Goal: Task Accomplishment & Management: Use online tool/utility

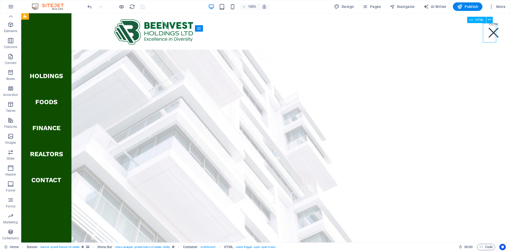
scroll to position [1166, 0]
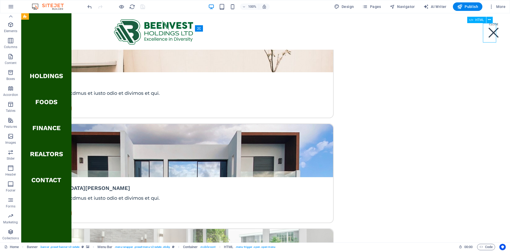
click at [487, 34] on div "Menu" at bounding box center [493, 32] width 13 height 19
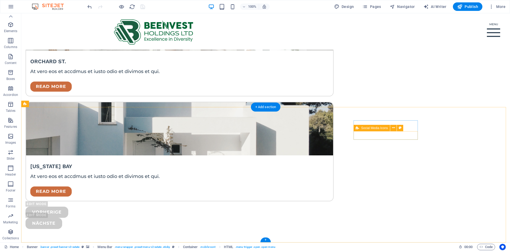
scroll to position [1405, 0]
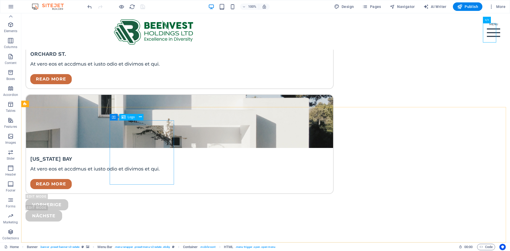
click at [135, 119] on div "Logo" at bounding box center [128, 117] width 18 height 6
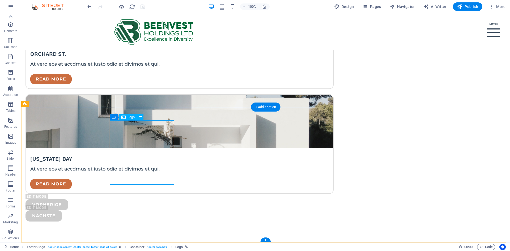
select select "px"
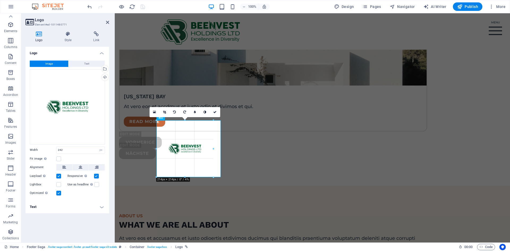
drag, startPoint x: 188, startPoint y: 184, endPoint x: 188, endPoint y: 177, distance: 7.2
click at [164, 112] on icon at bounding box center [164, 112] width 3 height 3
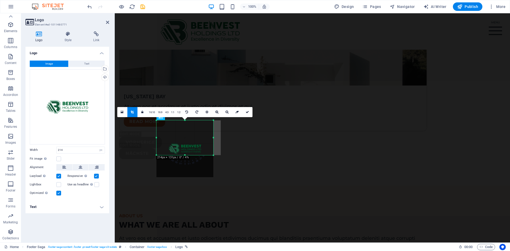
drag, startPoint x: 185, startPoint y: 177, endPoint x: 186, endPoint y: 155, distance: 22.1
click at [186, 155] on div at bounding box center [184, 155] width 57 height 2
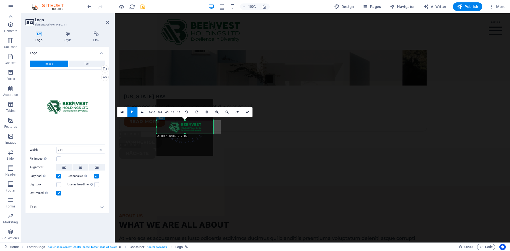
drag, startPoint x: 185, startPoint y: 121, endPoint x: 185, endPoint y: 142, distance: 21.5
click at [185, 134] on div "180 170 160 150 140 130 120 110 100 90 80 70 60 50 40 30 20 10 0 -10 -20 -30 -4…" at bounding box center [184, 126] width 57 height 13
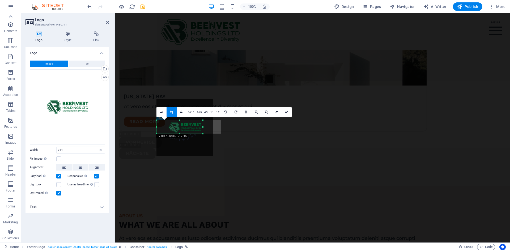
drag, startPoint x: 213, startPoint y: 127, endPoint x: 202, endPoint y: 128, distance: 10.6
click at [202, 128] on div at bounding box center [203, 126] width 2 height 13
drag, startPoint x: 156, startPoint y: 127, endPoint x: 167, endPoint y: 129, distance: 10.8
click at [167, 129] on div "180 170 160 150 140 130 120 110 100 90 80 70 60 50 40 30 20 10 0 -10 -20 -30 -4…" at bounding box center [174, 126] width 36 height 13
click at [286, 111] on icon at bounding box center [286, 112] width 3 height 3
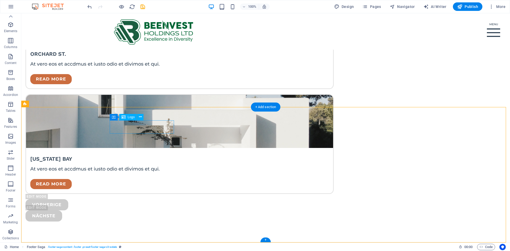
select select "px"
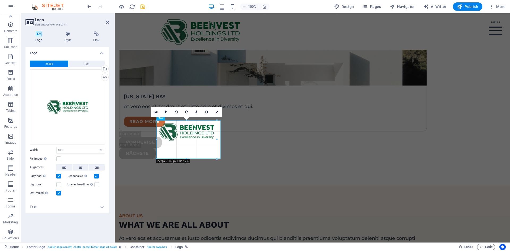
drag, startPoint x: 192, startPoint y: 133, endPoint x: 216, endPoint y: 145, distance: 27.4
drag, startPoint x: 156, startPoint y: 143, endPoint x: 33, endPoint y: 136, distance: 122.6
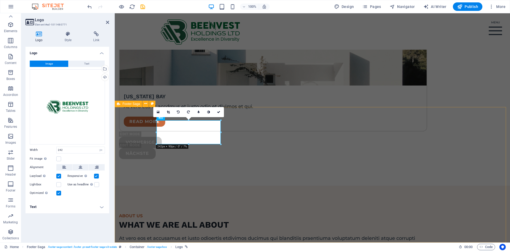
select select "footer"
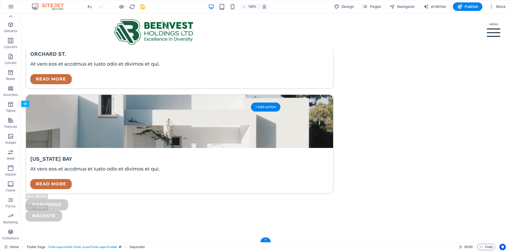
drag, startPoint x: 211, startPoint y: 231, endPoint x: 285, endPoint y: 209, distance: 76.8
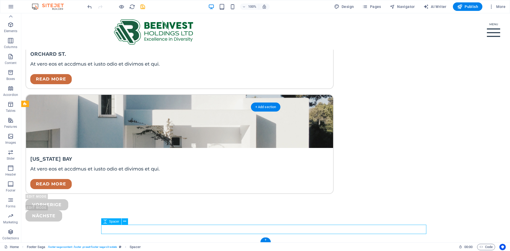
scroll to position [1395, 0]
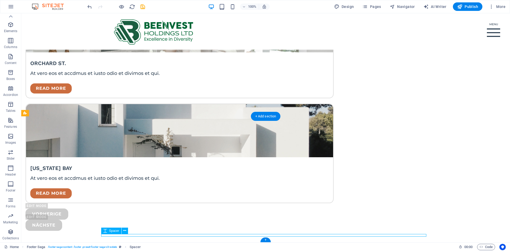
scroll to position [1393, 0]
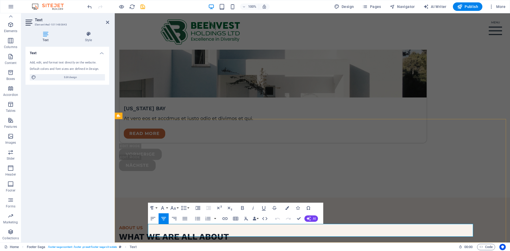
drag, startPoint x: 364, startPoint y: 227, endPoint x: 253, endPoint y: 228, distance: 111.8
click at [243, 209] on icon "button" at bounding box center [242, 208] width 3 height 4
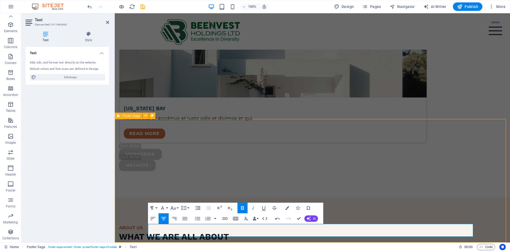
select select "footer"
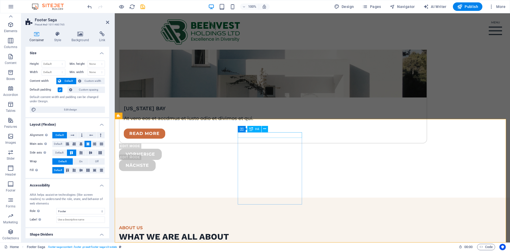
click at [265, 129] on icon at bounding box center [264, 129] width 3 height 6
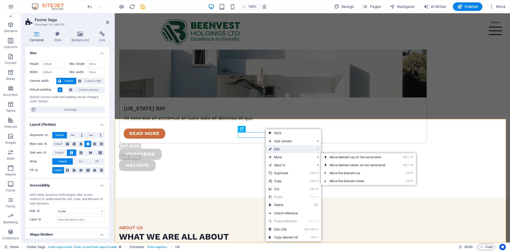
click at [279, 149] on link "⏎ Edit" at bounding box center [284, 149] width 36 height 8
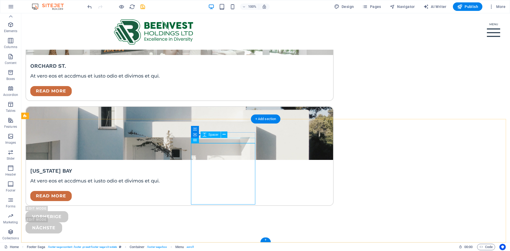
click at [225, 135] on icon at bounding box center [224, 135] width 3 height 6
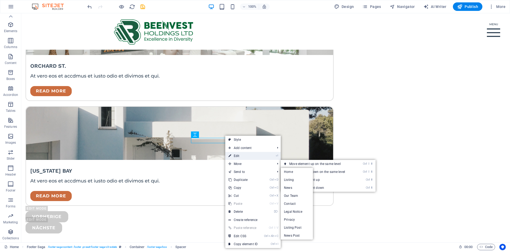
click at [237, 156] on link "⏎ Edit" at bounding box center [243, 156] width 36 height 8
select select "px"
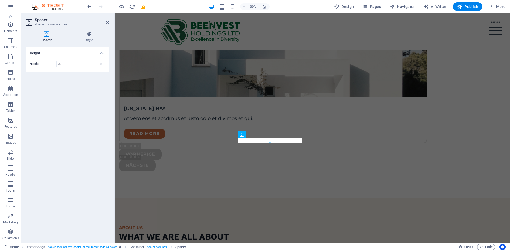
click at [82, 92] on div "Height Height 20 px rem vh vw" at bounding box center [68, 143] width 84 height 192
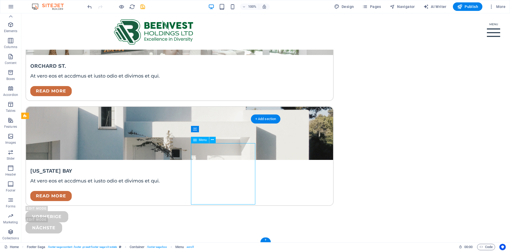
select select
select select "1"
select select
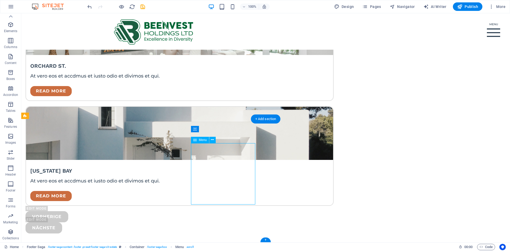
select select "2"
select select
select select "3"
select select
select select "4"
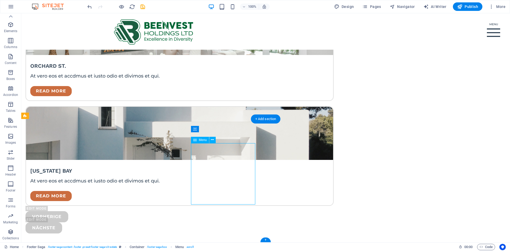
select select
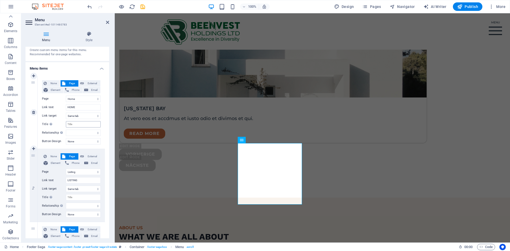
scroll to position [27, 0]
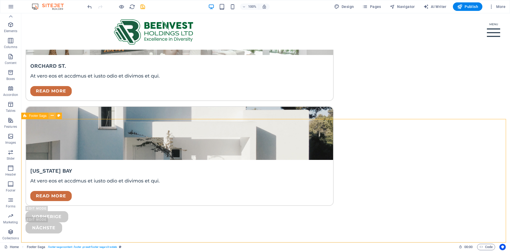
click at [52, 115] on icon at bounding box center [52, 116] width 3 height 6
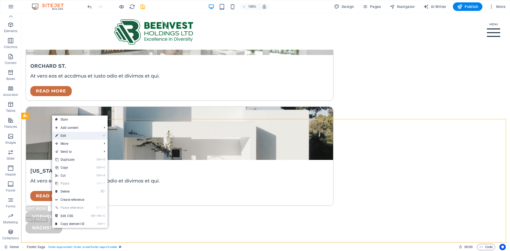
click at [65, 136] on link "⏎ Edit" at bounding box center [70, 136] width 36 height 8
select select "footer"
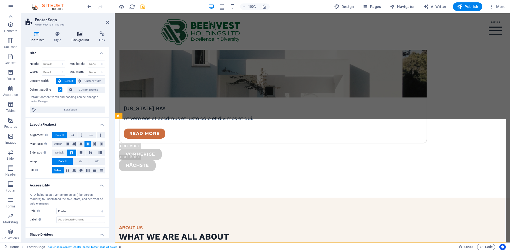
click at [78, 34] on icon at bounding box center [80, 33] width 26 height 5
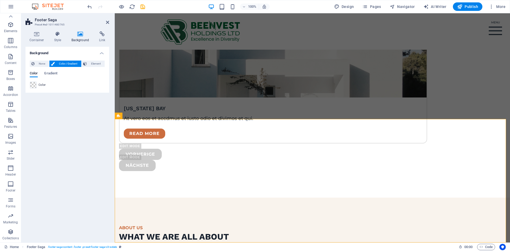
click at [75, 63] on span "Color / Gradient" at bounding box center [67, 64] width 23 height 6
click at [33, 85] on span at bounding box center [33, 85] width 6 height 6
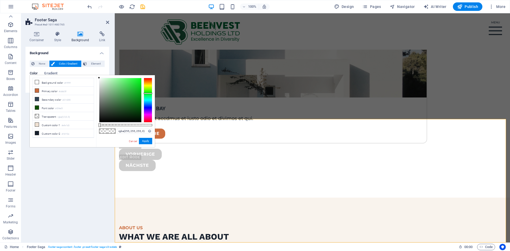
click at [148, 93] on div at bounding box center [148, 100] width 9 height 45
click at [139, 102] on div at bounding box center [120, 100] width 42 height 44
drag, startPoint x: 100, startPoint y: 125, endPoint x: 163, endPoint y: 129, distance: 63.4
click at [163, 129] on body "[DOMAIN_NAME] Home Favorites Elements Columns Content Boxes Accordion Tables Fe…" at bounding box center [255, 125] width 510 height 251
click at [139, 105] on div at bounding box center [120, 100] width 42 height 44
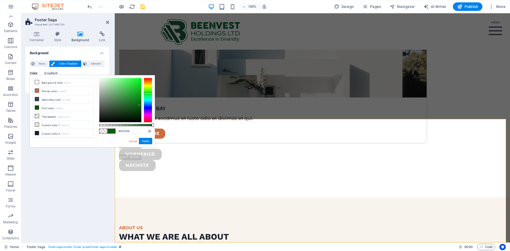
click at [140, 108] on div at bounding box center [120, 100] width 42 height 44
type input "#024b0a"
click at [140, 109] on div at bounding box center [120, 100] width 42 height 44
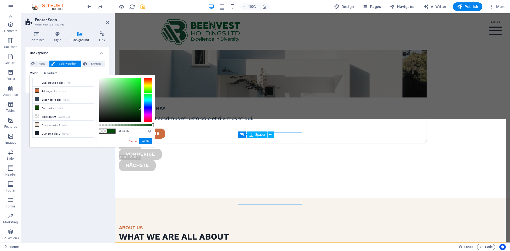
click at [264, 129] on icon at bounding box center [264, 129] width 3 height 6
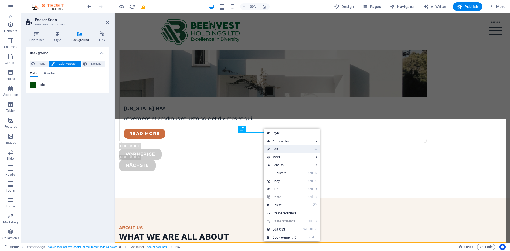
click at [282, 151] on link "⏎ Edit" at bounding box center [282, 149] width 36 height 8
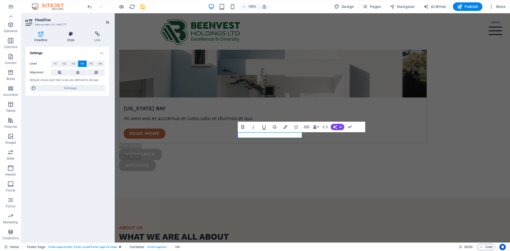
click at [68, 38] on h4 "Style" at bounding box center [71, 36] width 27 height 11
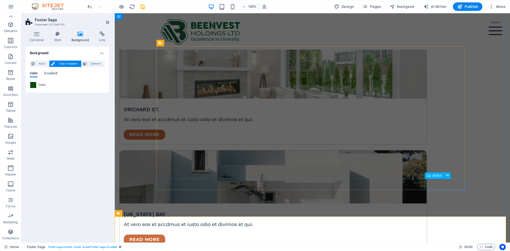
scroll to position [1286, 0]
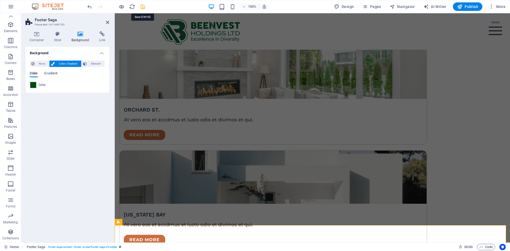
click at [142, 5] on icon "save" at bounding box center [143, 7] width 6 height 6
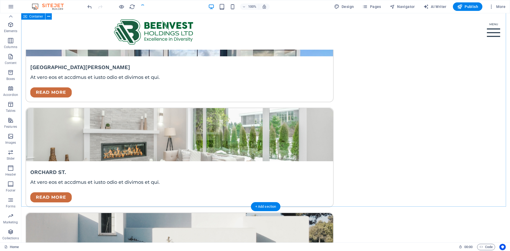
scroll to position [1393, 0]
